Goal: Task Accomplishment & Management: Manage account settings

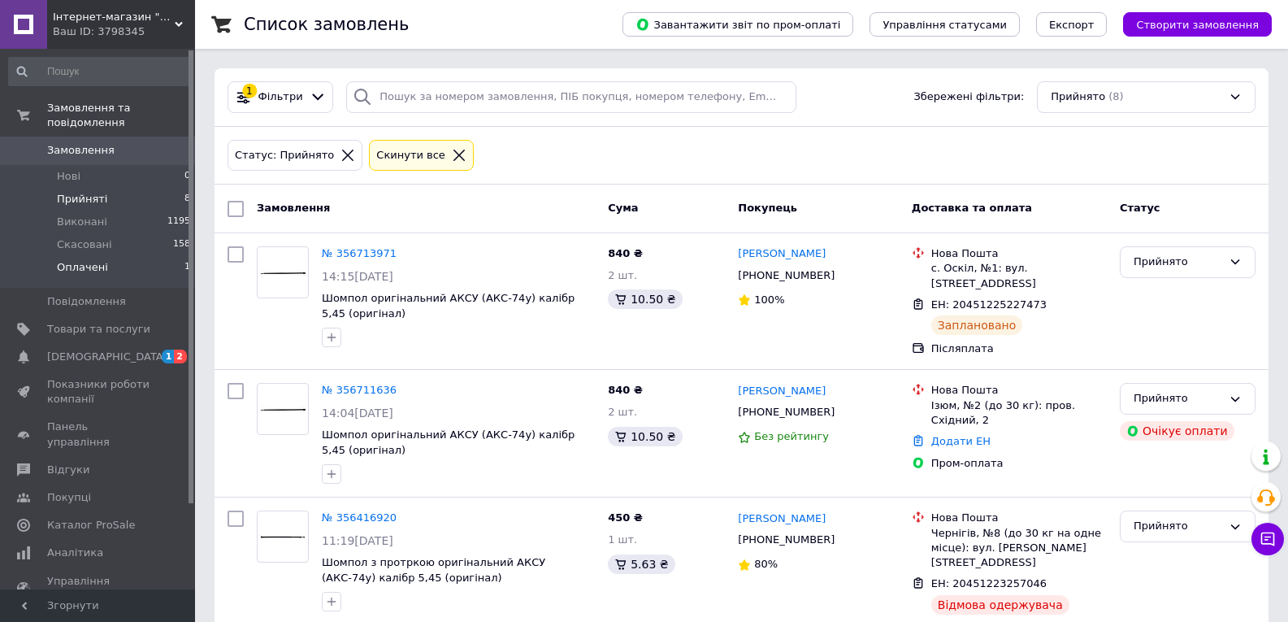
click at [145, 256] on li "Оплачені 1" at bounding box center [100, 271] width 200 height 31
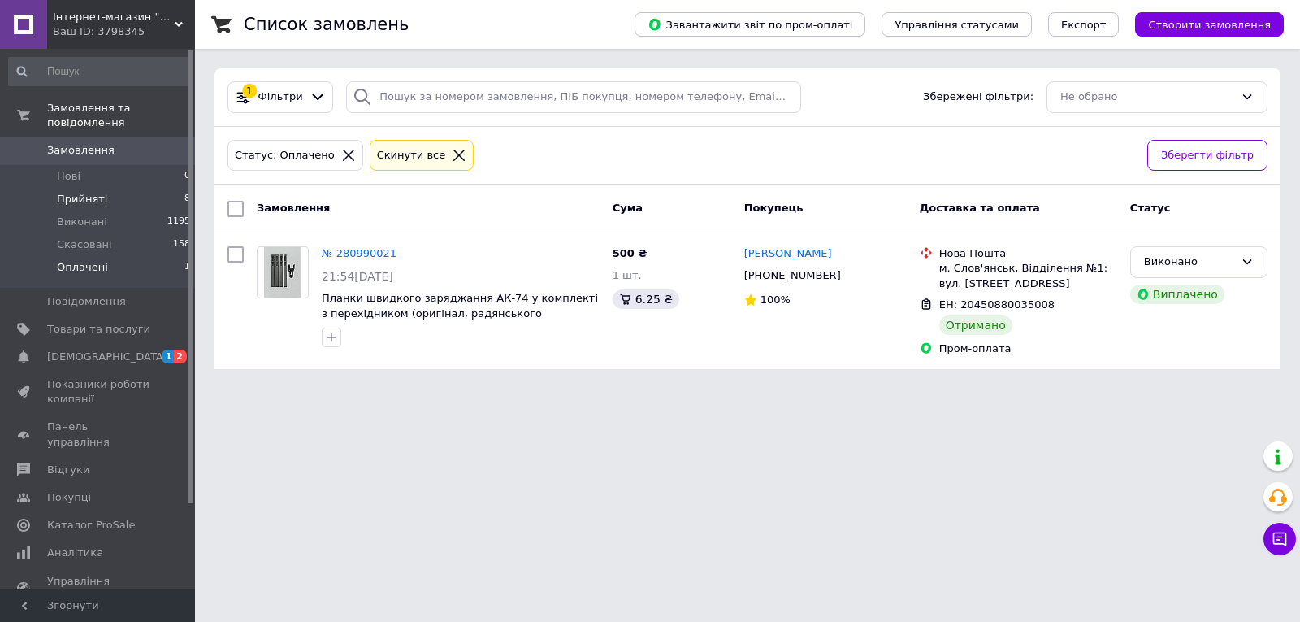
click at [165, 190] on li "Прийняті 8" at bounding box center [100, 199] width 200 height 23
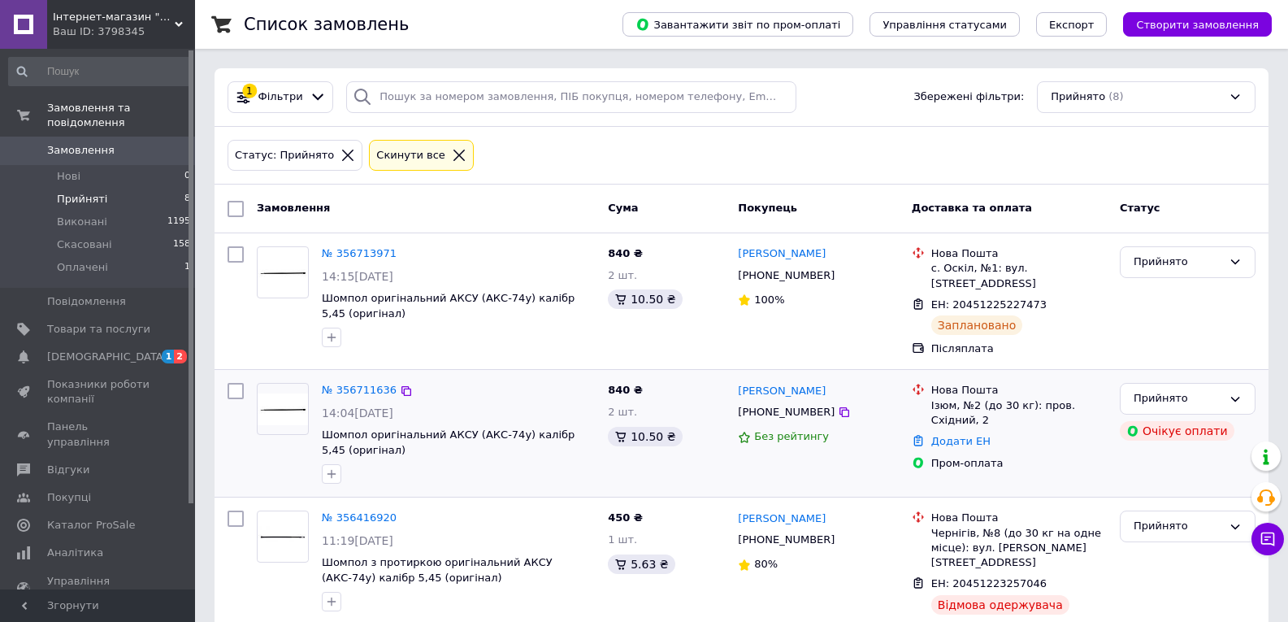
scroll to position [81, 0]
